Goal: Information Seeking & Learning: Learn about a topic

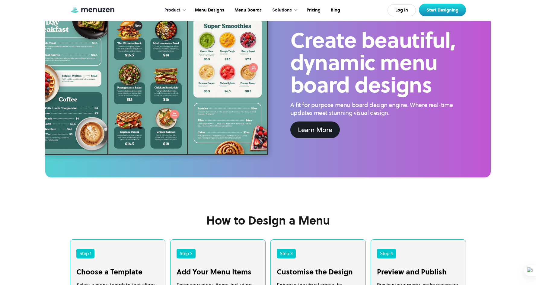
scroll to position [1026, 0]
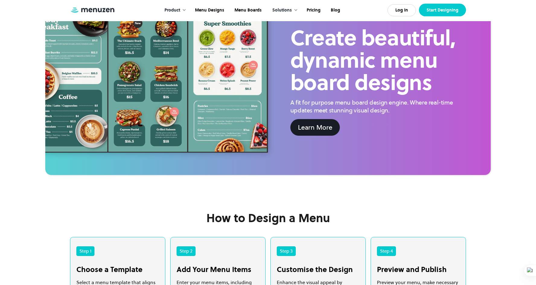
click at [446, 9] on link "Start Designing" at bounding box center [442, 10] width 47 height 13
click at [316, 10] on link "Pricing" at bounding box center [313, 10] width 24 height 19
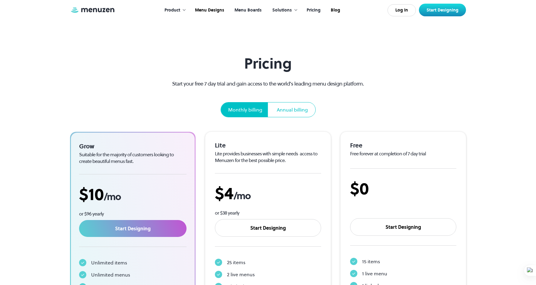
click at [257, 11] on link "Menu Boards" at bounding box center [247, 10] width 37 height 19
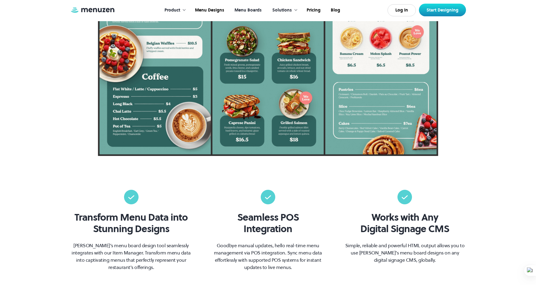
scroll to position [272, 0]
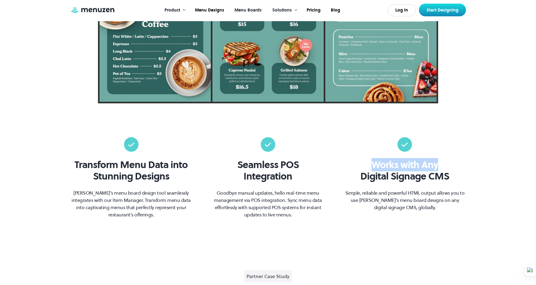
drag, startPoint x: 383, startPoint y: 163, endPoint x: 440, endPoint y: 167, distance: 57.2
click at [440, 167] on h3 "Works with Any Digital Signage CMS" at bounding box center [404, 170] width 89 height 23
drag, startPoint x: 440, startPoint y: 167, endPoint x: 490, endPoint y: 171, distance: 50.9
click at [490, 171] on div "Transform Menu Data into Stunning Designs Menuzen’s menu board design tool seam…" at bounding box center [268, 177] width 524 height 81
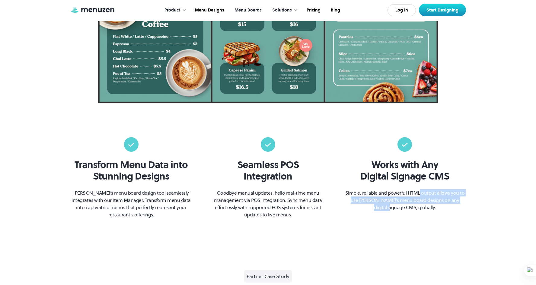
drag, startPoint x: 421, startPoint y: 194, endPoint x: 468, endPoint y: 201, distance: 47.3
click at [468, 201] on div "Transform Menu Data into Stunning Designs Menuzen’s menu board design tool seam…" at bounding box center [268, 177] width 524 height 81
drag, startPoint x: 468, startPoint y: 201, endPoint x: 438, endPoint y: 215, distance: 32.9
click at [438, 215] on div "Transform Menu Data into Stunning Designs Menuzen’s menu board design tool seam…" at bounding box center [268, 177] width 396 height 81
drag, startPoint x: 420, startPoint y: 198, endPoint x: 442, endPoint y: 209, distance: 24.2
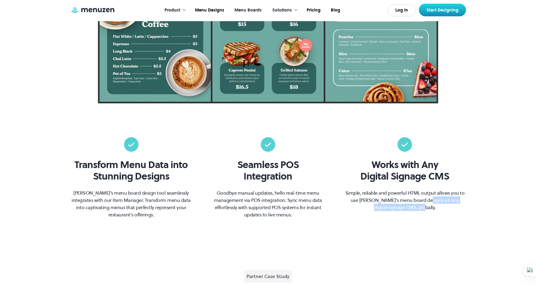
click at [442, 209] on p "Simple, reliable and powerful HTML output allows you to use [PERSON_NAME]’s men…" at bounding box center [405, 200] width 122 height 22
click at [281, 178] on h3 "Seamless POS Integration" at bounding box center [268, 170] width 62 height 23
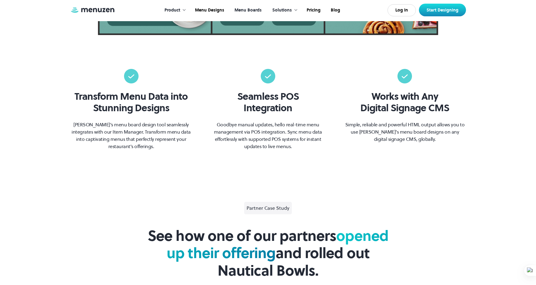
scroll to position [362, 0]
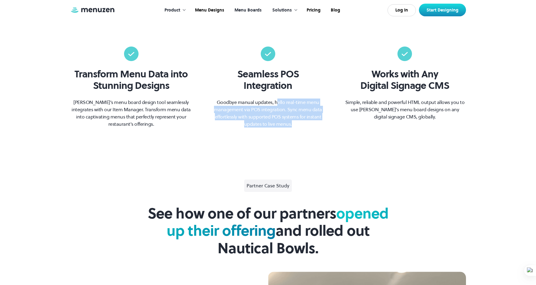
drag, startPoint x: 276, startPoint y: 101, endPoint x: 320, endPoint y: 121, distance: 48.1
click at [320, 121] on p "Goodbye manual updates, hello real-time menu management via POS integration. Sy…" at bounding box center [268, 112] width 122 height 29
drag, startPoint x: 320, startPoint y: 121, endPoint x: 306, endPoint y: 129, distance: 15.5
click at [306, 129] on div "Transform Menu Data into Stunning Designs Menuzen’s menu board design tool seam…" at bounding box center [268, 87] width 536 height 149
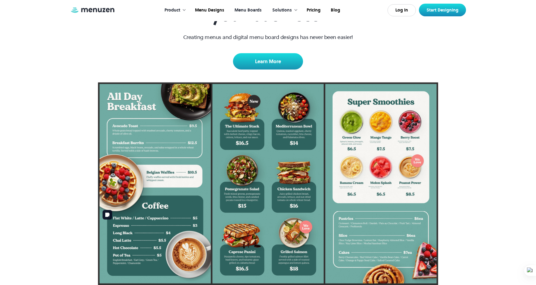
scroll to position [0, 0]
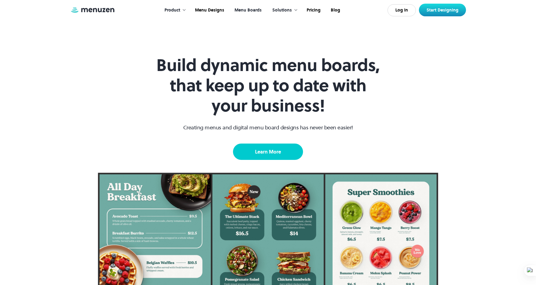
click at [270, 152] on link "Learn More" at bounding box center [268, 151] width 70 height 16
